Goal: Task Accomplishment & Management: Complete application form

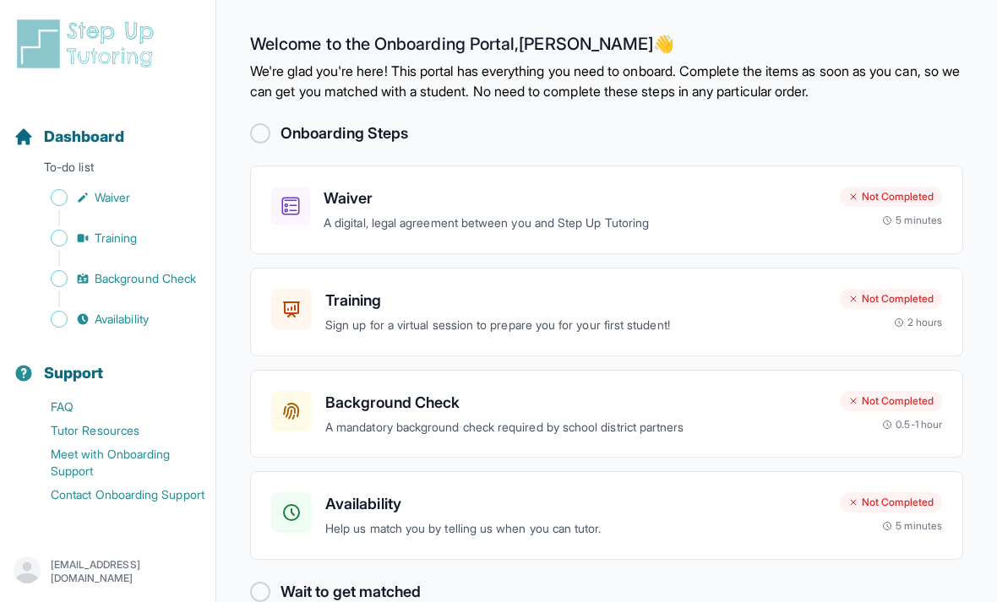
click at [793, 223] on p "A digital, legal agreement between you and Step Up Tutoring" at bounding box center [575, 223] width 503 height 19
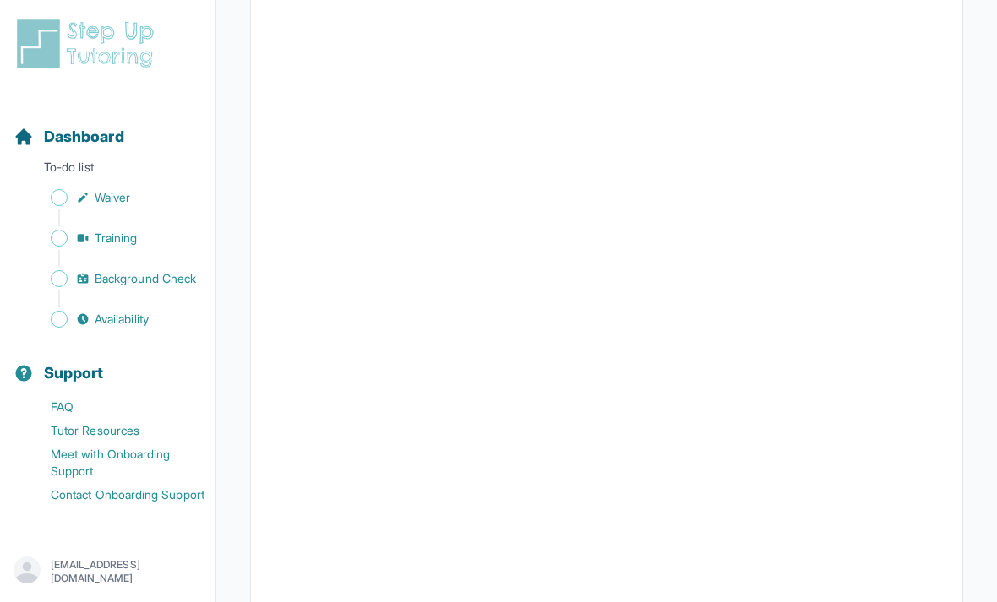
scroll to position [1672, 0]
click at [98, 208] on link "Waiver" at bounding box center [115, 198] width 202 height 24
click at [98, 207] on link "Waiver" at bounding box center [115, 198] width 202 height 24
click at [96, 210] on div "Sidebar" at bounding box center [111, 218] width 195 height 17
click at [101, 246] on span "Training" at bounding box center [116, 238] width 43 height 17
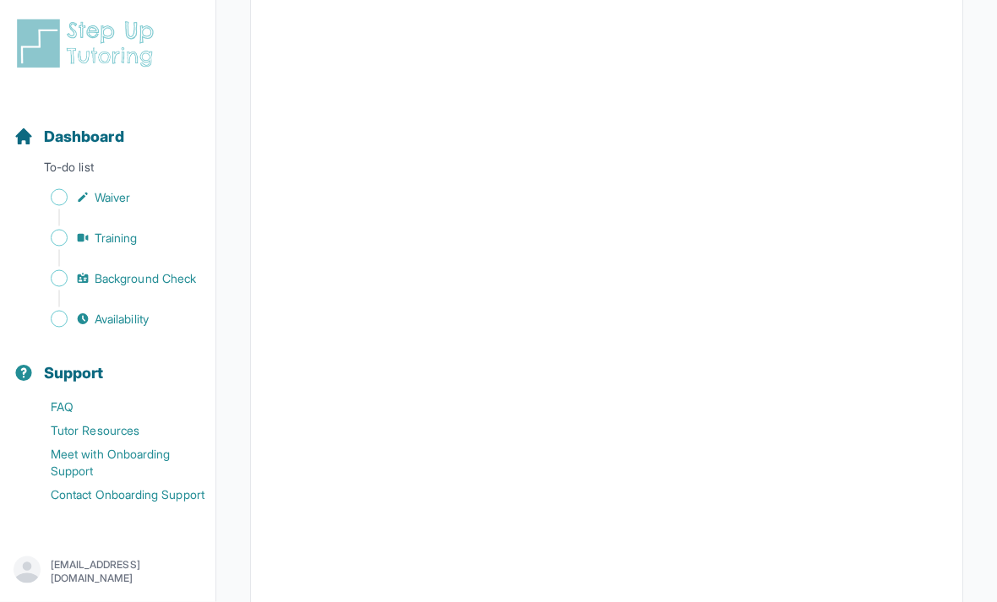
scroll to position [345, 0]
click at [112, 275] on span "Background Check" at bounding box center [145, 278] width 101 height 17
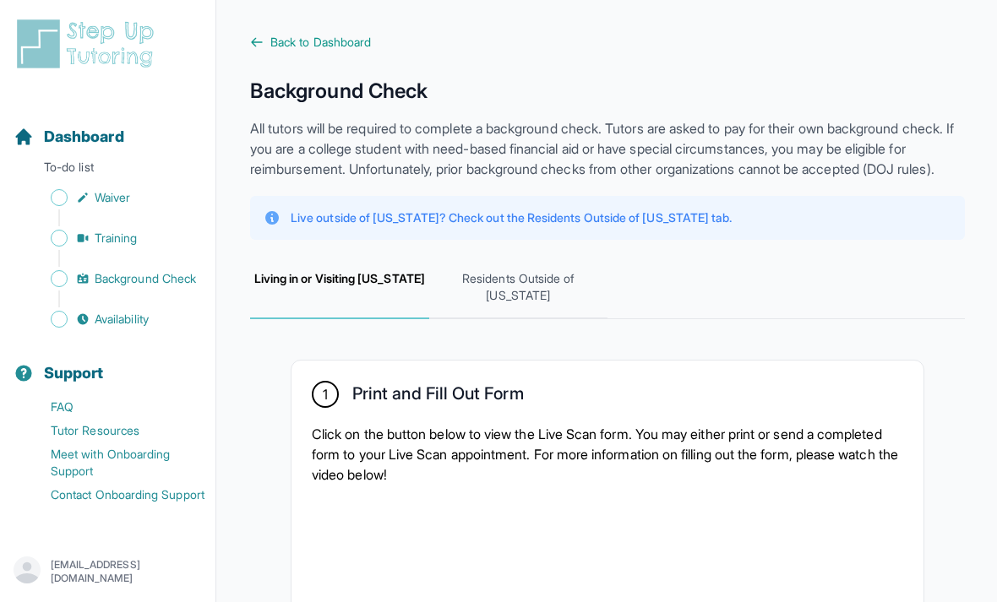
click at [106, 203] on span "Waiver" at bounding box center [112, 197] width 35 height 17
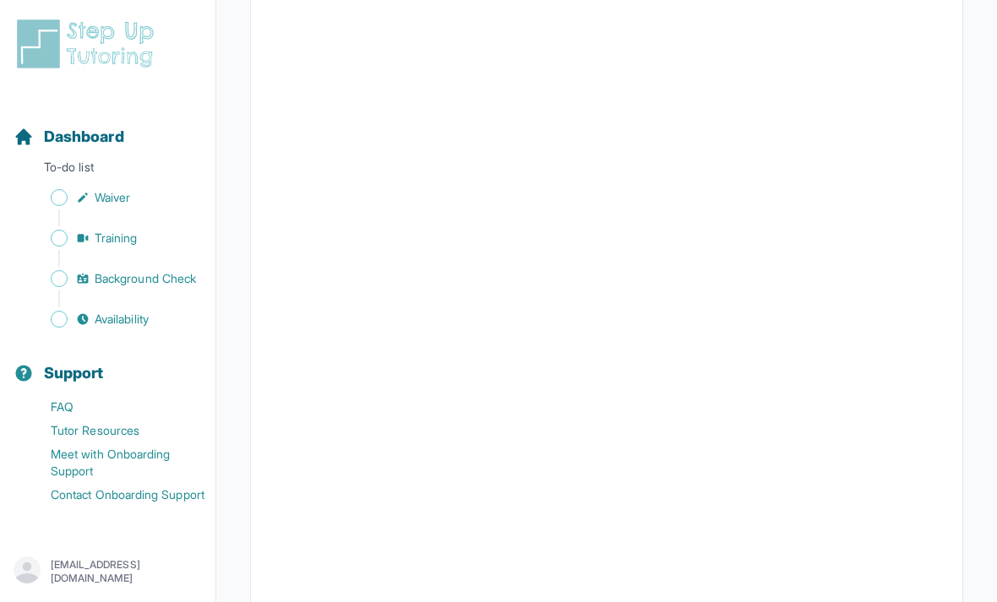
scroll to position [1589, 0]
click at [137, 277] on span "Background Check" at bounding box center [145, 278] width 101 height 17
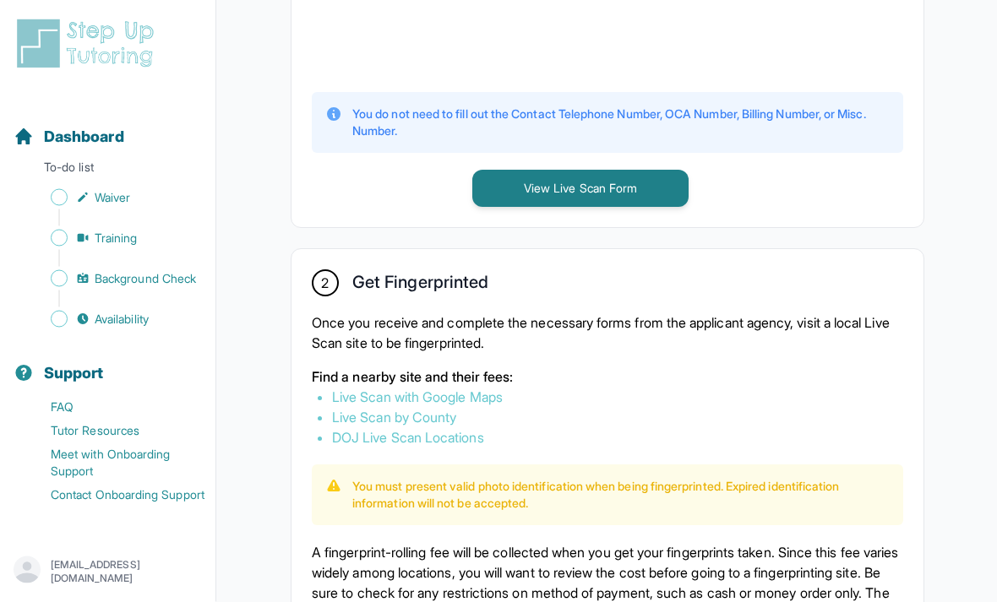
scroll to position [795, 0]
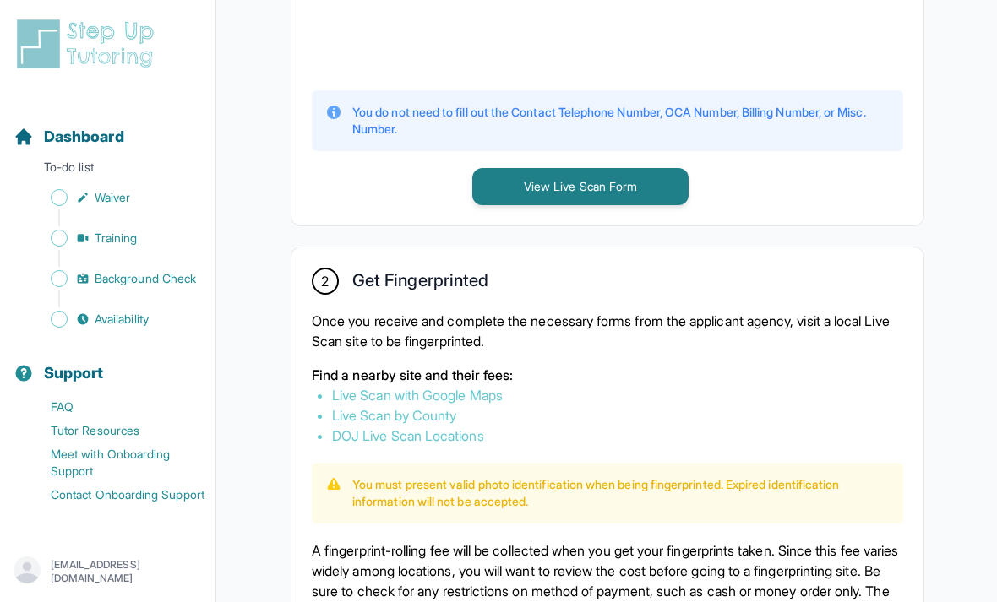
click at [156, 322] on link "Availability" at bounding box center [115, 320] width 202 height 24
